Goal: Transaction & Acquisition: Purchase product/service

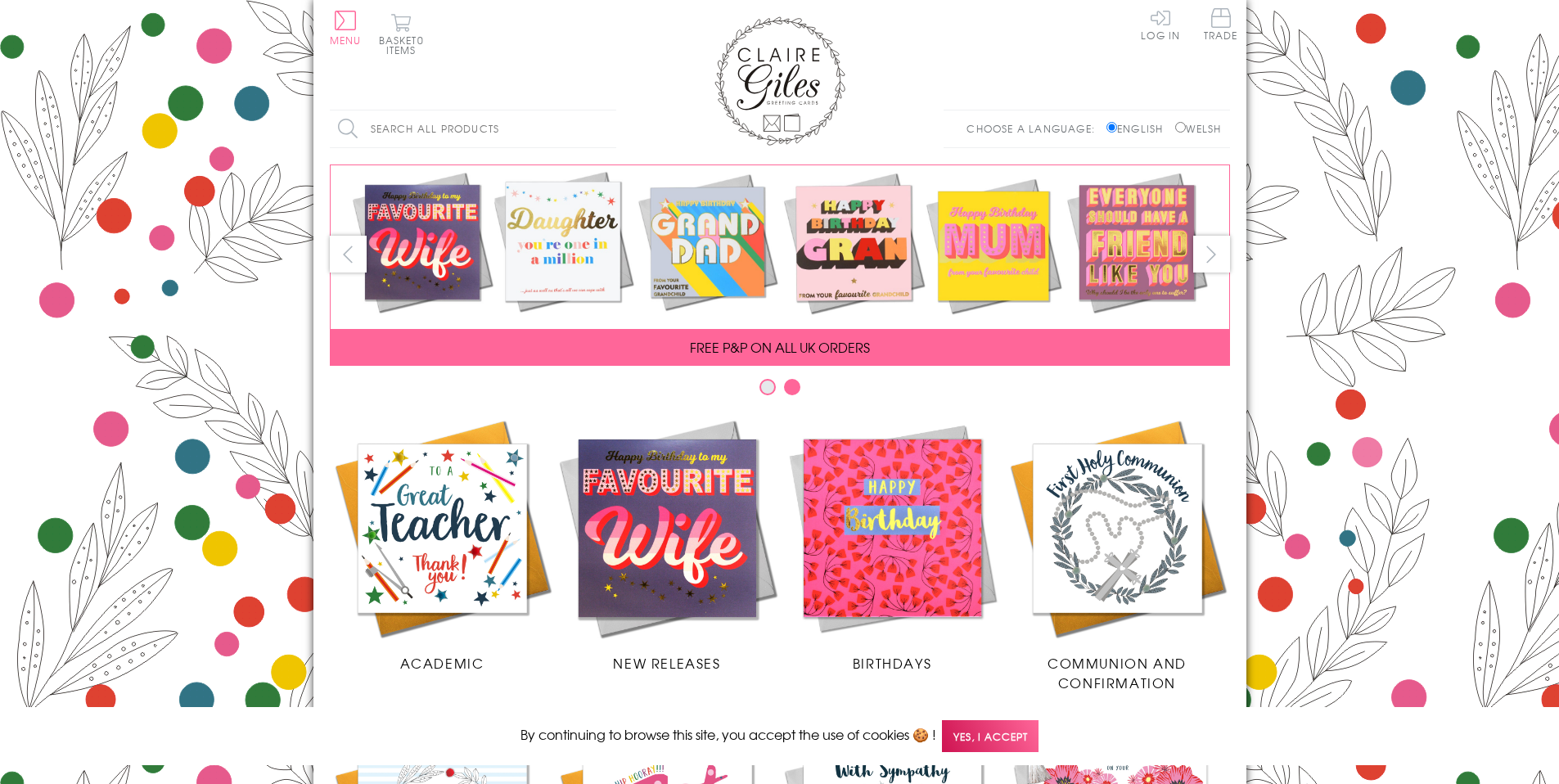
scroll to position [648, 0]
